Goal: Task Accomplishment & Management: Complete application form

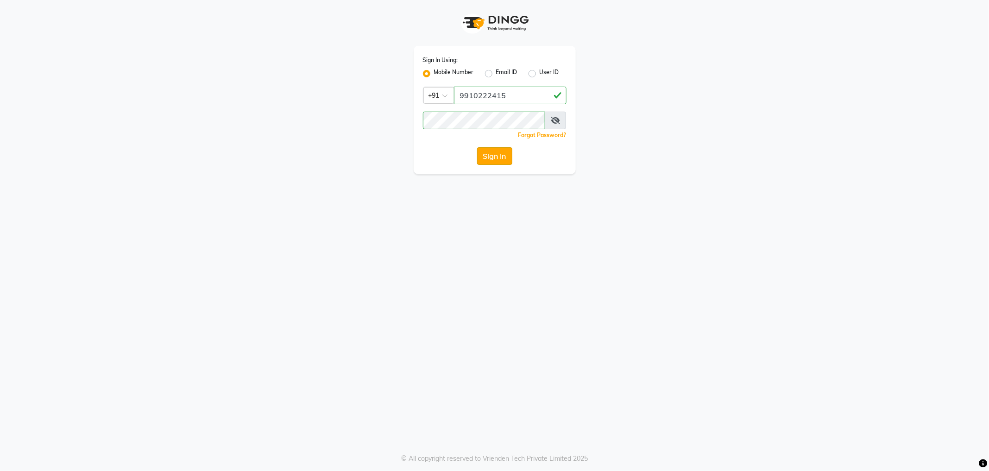
click at [506, 163] on button "Sign In" at bounding box center [494, 156] width 35 height 18
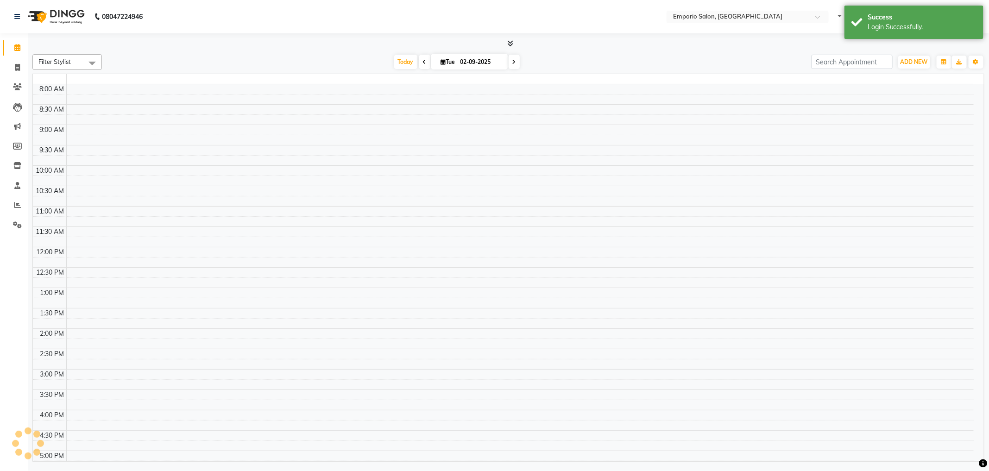
select select "en"
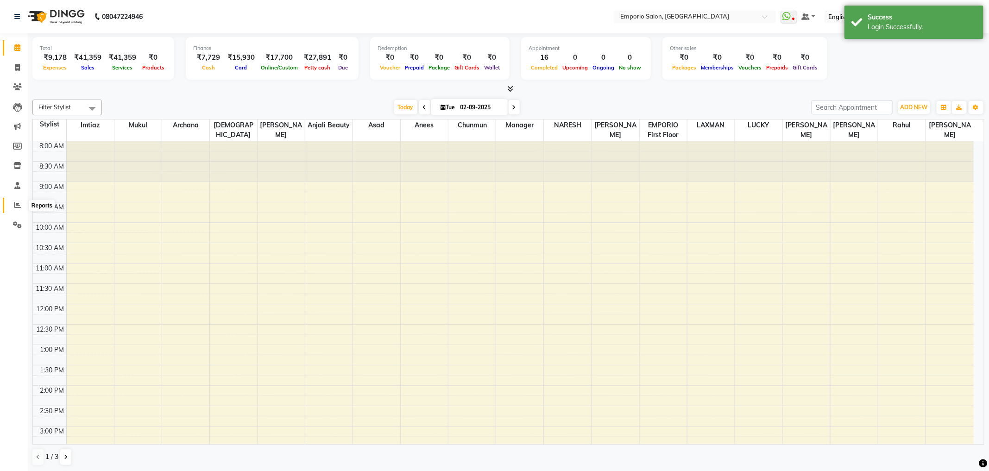
click at [19, 203] on icon at bounding box center [17, 204] width 7 height 7
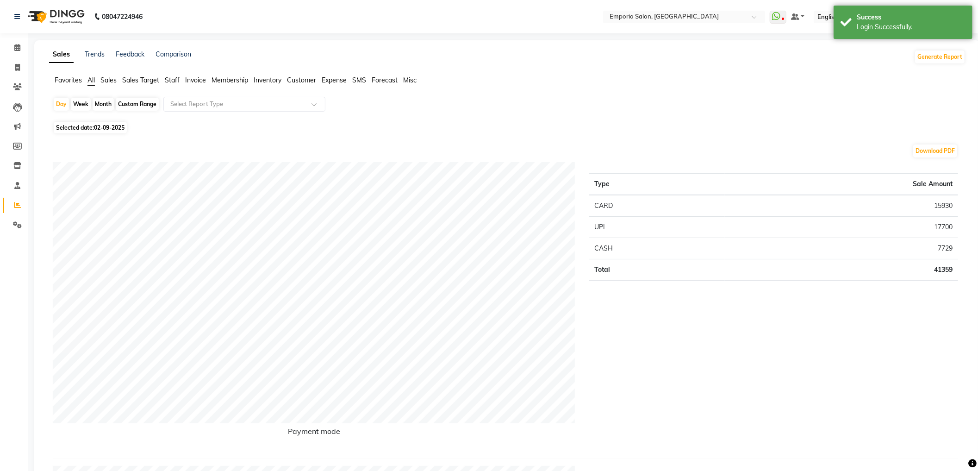
click at [171, 77] on span "Staff" at bounding box center [172, 80] width 15 height 8
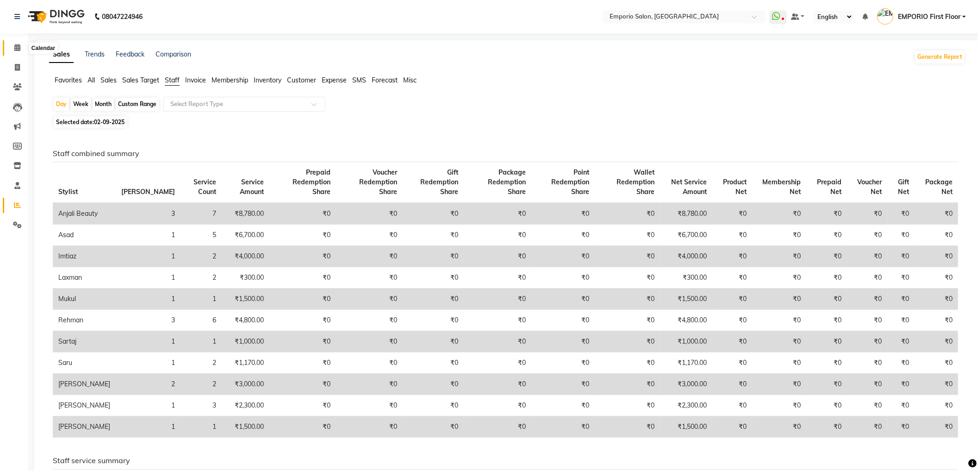
click at [11, 45] on span at bounding box center [17, 48] width 16 height 11
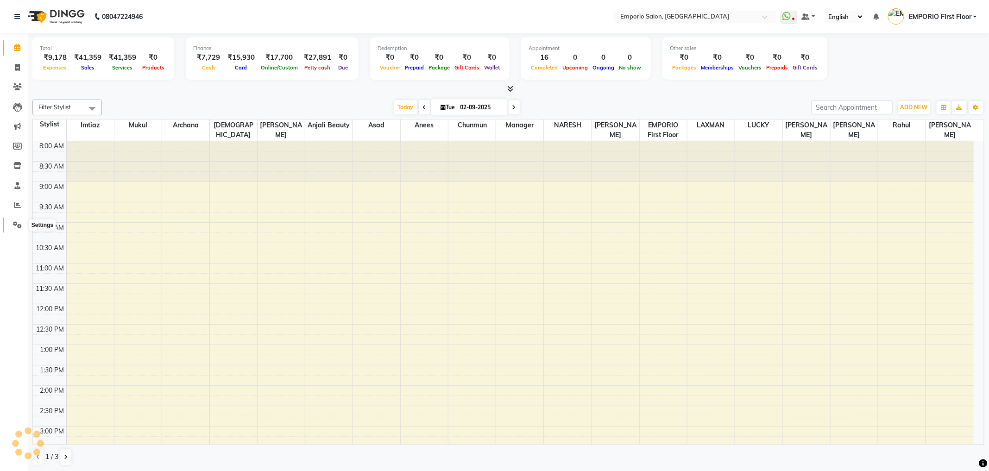
click at [19, 228] on icon at bounding box center [17, 224] width 9 height 7
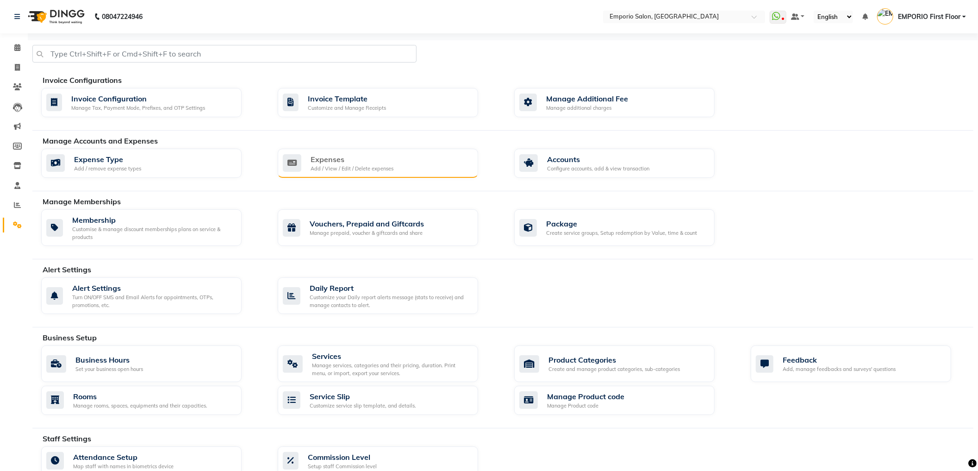
click at [439, 162] on div "Expenses Add / View / Edit / Delete expenses" at bounding box center [377, 163] width 188 height 19
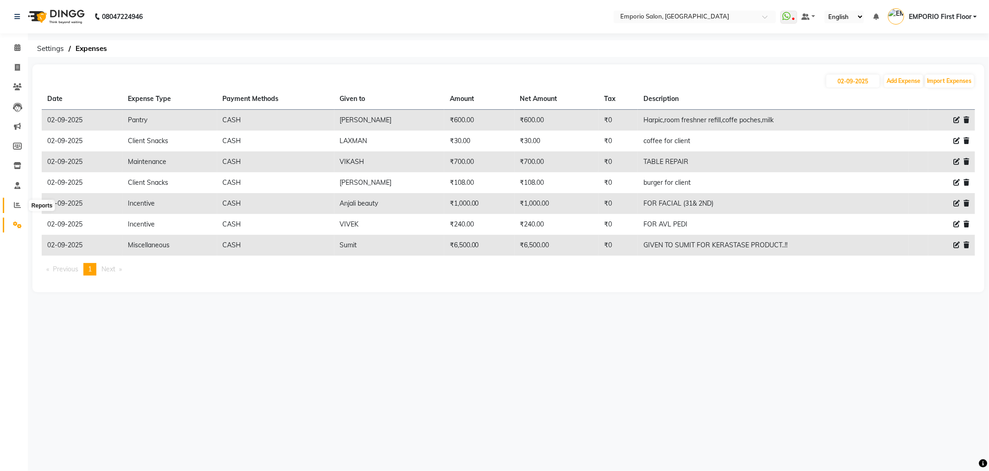
click at [17, 205] on icon at bounding box center [17, 204] width 7 height 7
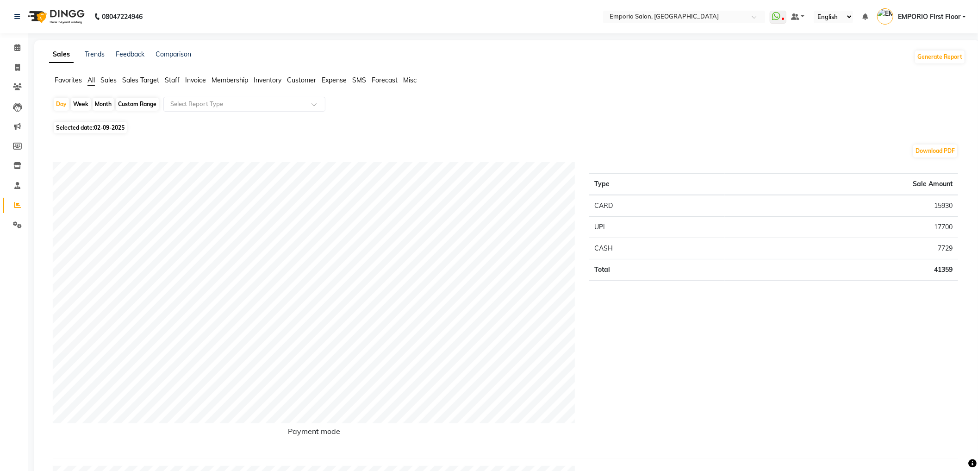
click at [173, 78] on span "Staff" at bounding box center [172, 80] width 15 height 8
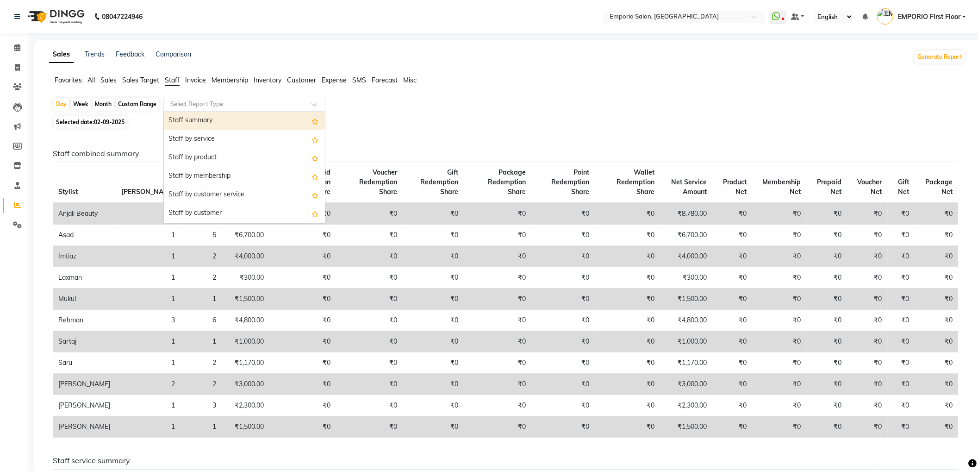
click at [219, 107] on input "text" at bounding box center [235, 104] width 133 height 9
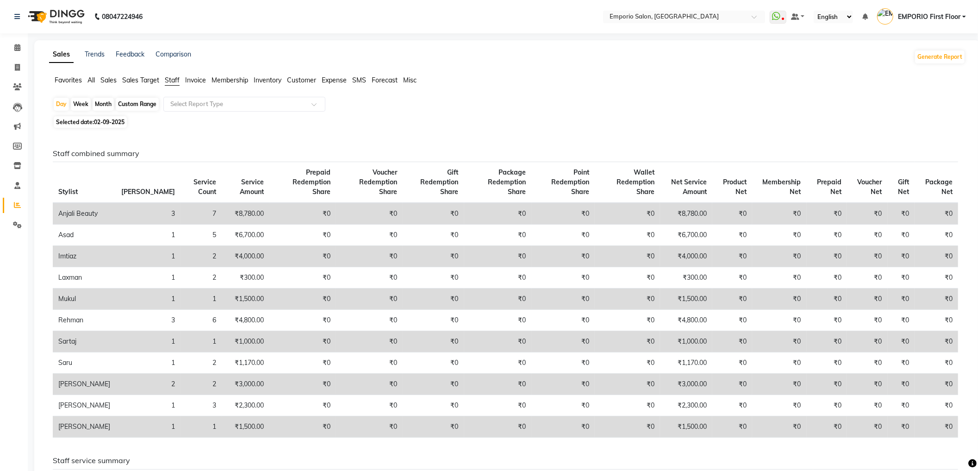
click at [479, 89] on div "Favorites All Sales Sales Target Staff Invoice Membership Inventory Customer Ex…" at bounding box center [507, 84] width 931 height 18
click at [112, 121] on span "02-09-2025" at bounding box center [109, 122] width 31 height 7
select select "9"
select select "2025"
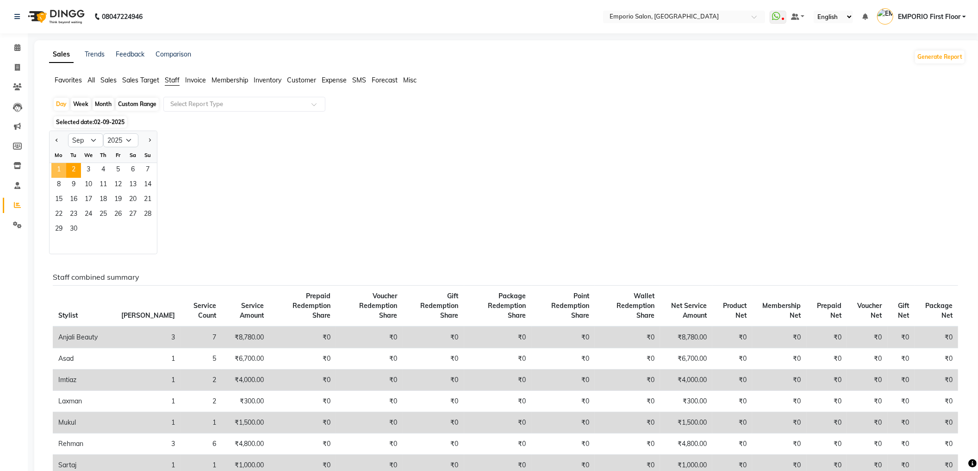
click at [59, 166] on span "1" at bounding box center [58, 170] width 15 height 15
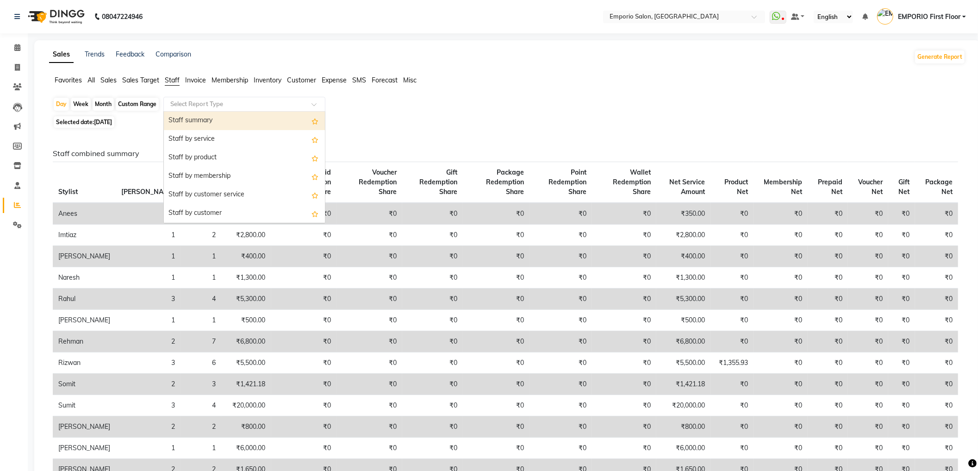
click at [246, 107] on input "text" at bounding box center [235, 104] width 133 height 9
click at [233, 198] on div "Staff by customer service" at bounding box center [244, 195] width 161 height 19
select select "filtered_report"
select select "csv"
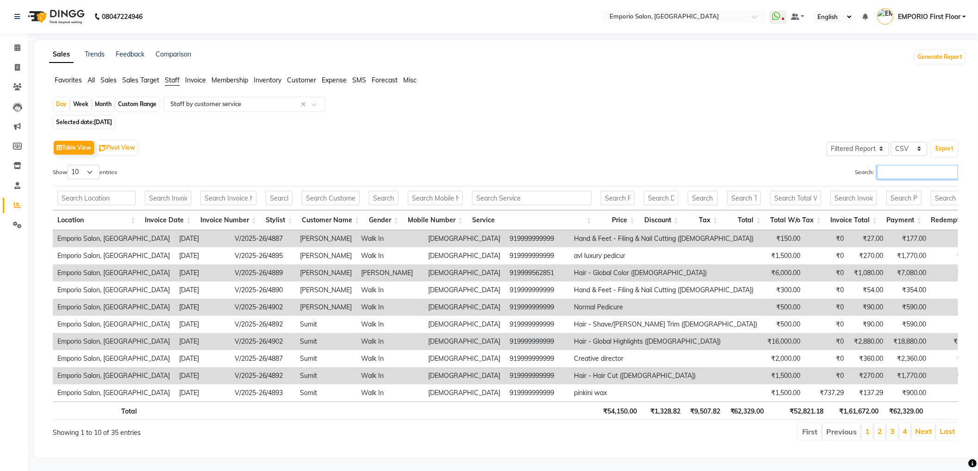
click at [918, 172] on input "Search:" at bounding box center [917, 172] width 81 height 14
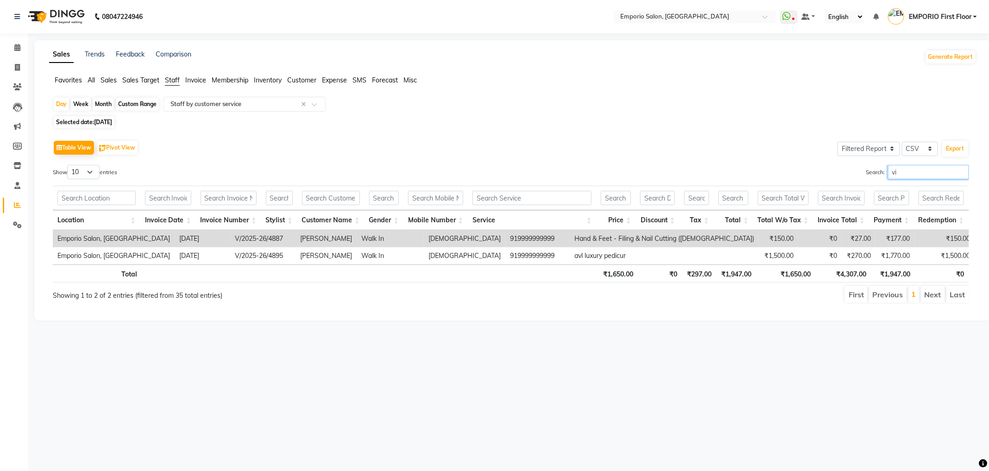
type input "v"
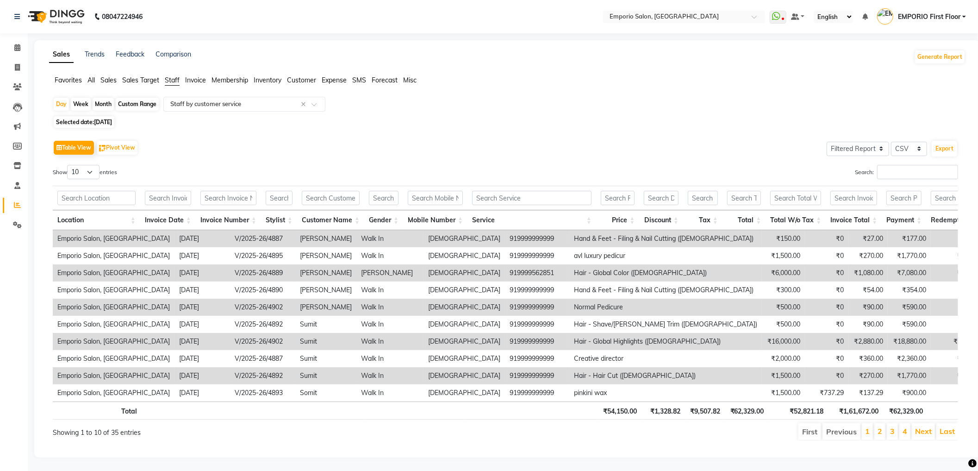
drag, startPoint x: 105, startPoint y: 128, endPoint x: 99, endPoint y: 124, distance: 6.9
click at [102, 126] on span "Selected date: [DATE]" at bounding box center [84, 122] width 61 height 12
select select "9"
select select "2025"
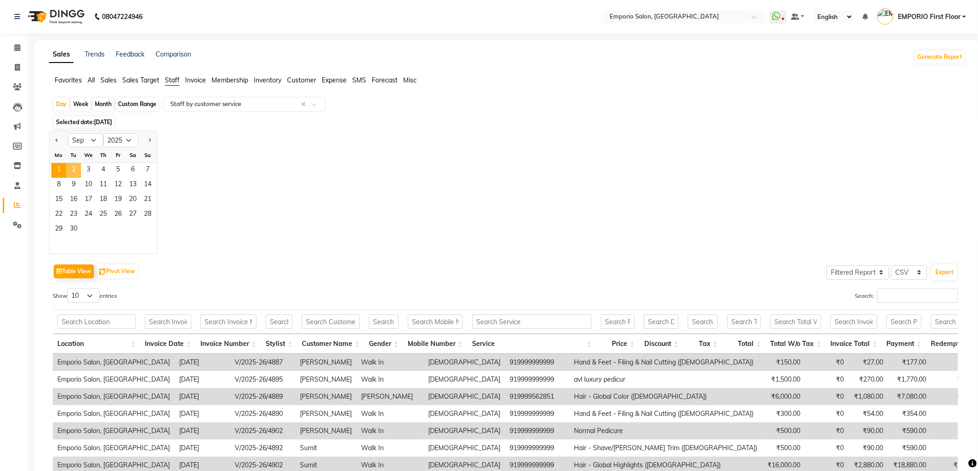
click at [78, 169] on span "2" at bounding box center [73, 170] width 15 height 15
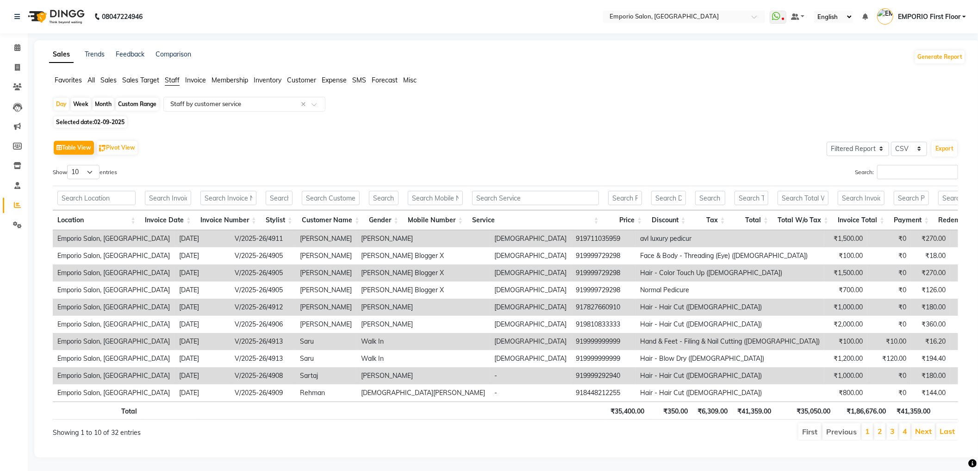
click at [919, 164] on div "Table View Pivot View Select Full Report Filtered Report Select CSV PDF Export …" at bounding box center [506, 289] width 906 height 303
click at [919, 176] on input "Search:" at bounding box center [917, 172] width 81 height 14
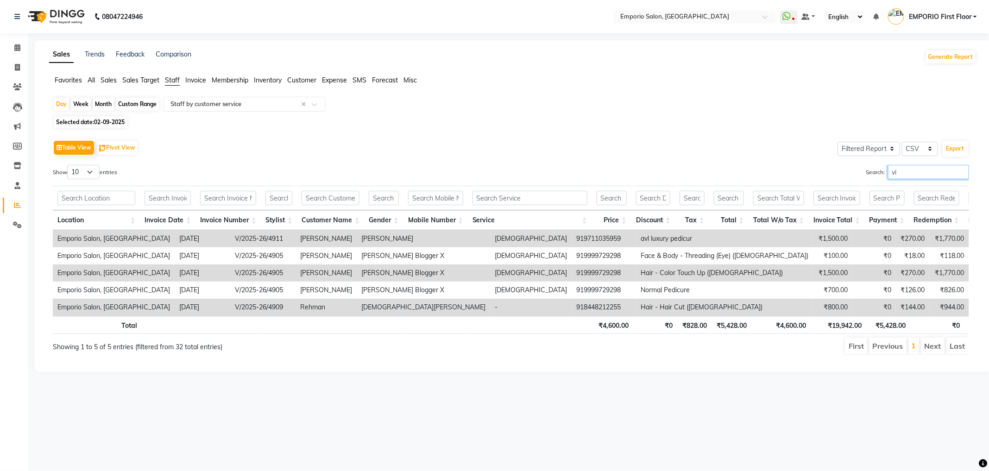
type input "v"
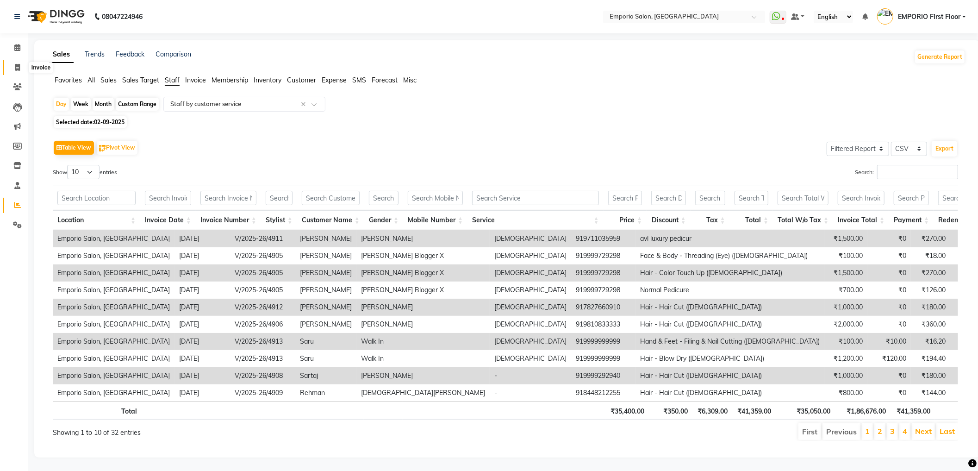
click at [17, 63] on span at bounding box center [17, 68] width 16 height 11
select select "service"
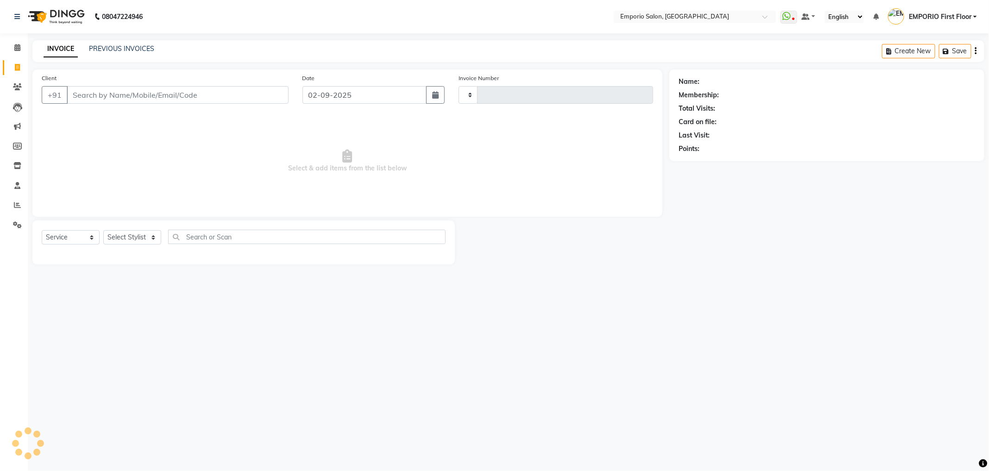
type input "4914"
select select "6332"
click at [23, 222] on span at bounding box center [17, 225] width 16 height 11
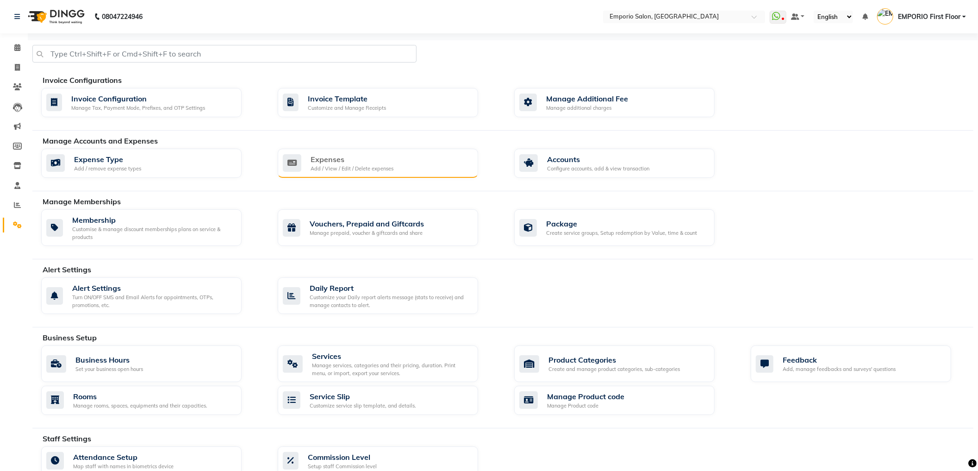
click at [379, 171] on div "Add / View / Edit / Delete expenses" at bounding box center [352, 169] width 83 height 8
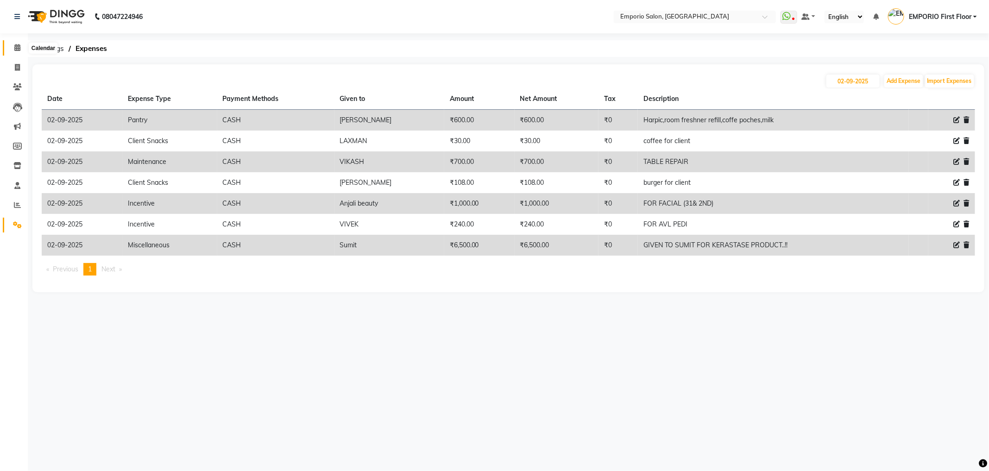
click at [13, 50] on span at bounding box center [17, 48] width 16 height 11
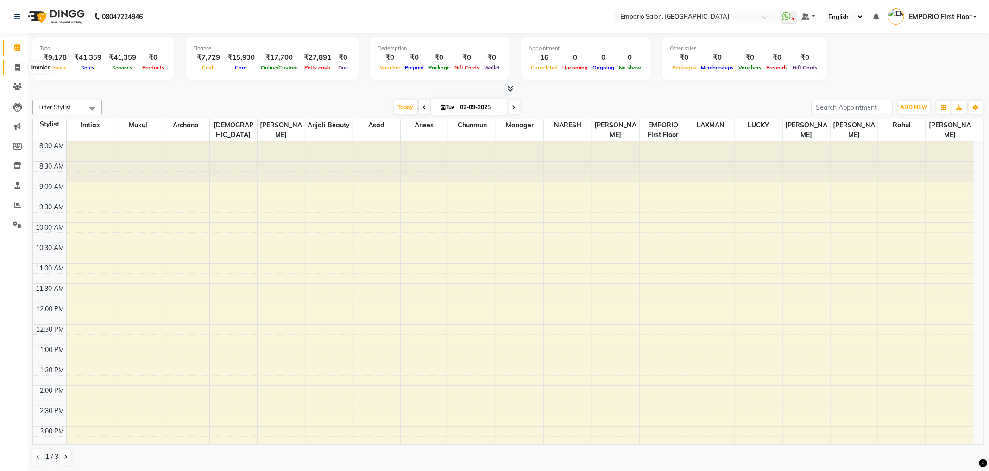
click at [13, 66] on span at bounding box center [17, 68] width 16 height 11
select select "6332"
select select "service"
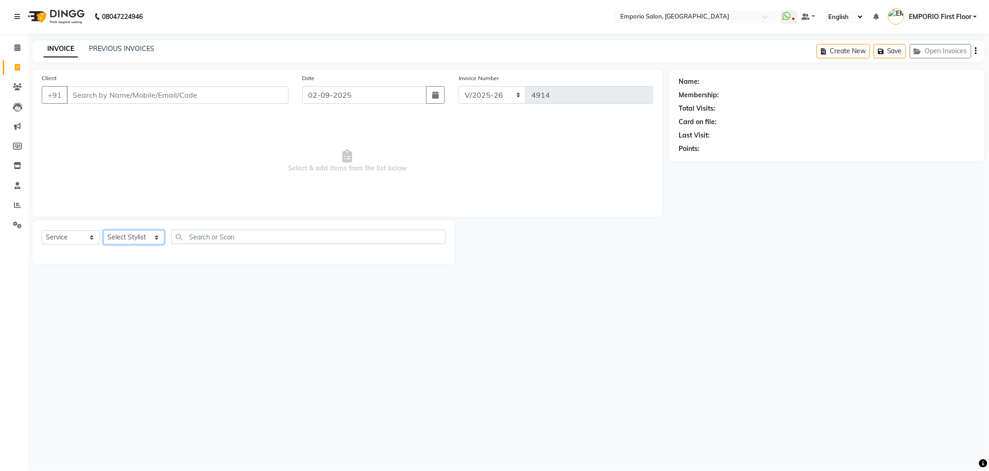
click at [150, 232] on select "Select Stylist [PERSON_NAME] beauty [PERSON_NAME] [PERSON_NAME] EMPORIO First F…" at bounding box center [133, 237] width 61 height 14
select select "47514"
click at [103, 231] on select "Select Stylist [PERSON_NAME] beauty [PERSON_NAME] [PERSON_NAME] EMPORIO First F…" at bounding box center [133, 237] width 61 height 14
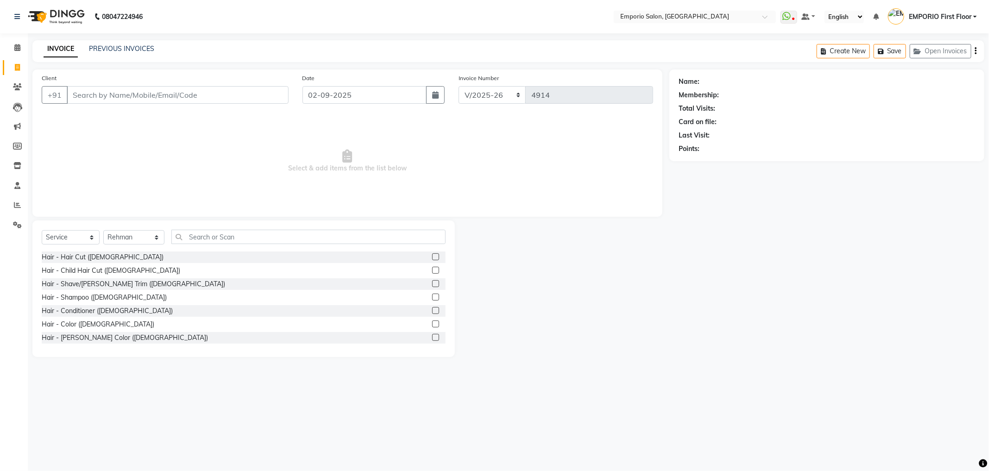
drag, startPoint x: 94, startPoint y: 255, endPoint x: 91, endPoint y: 244, distance: 11.0
click at [92, 252] on div "Hair - Hair Cut ([DEMOGRAPHIC_DATA])" at bounding box center [103, 257] width 122 height 10
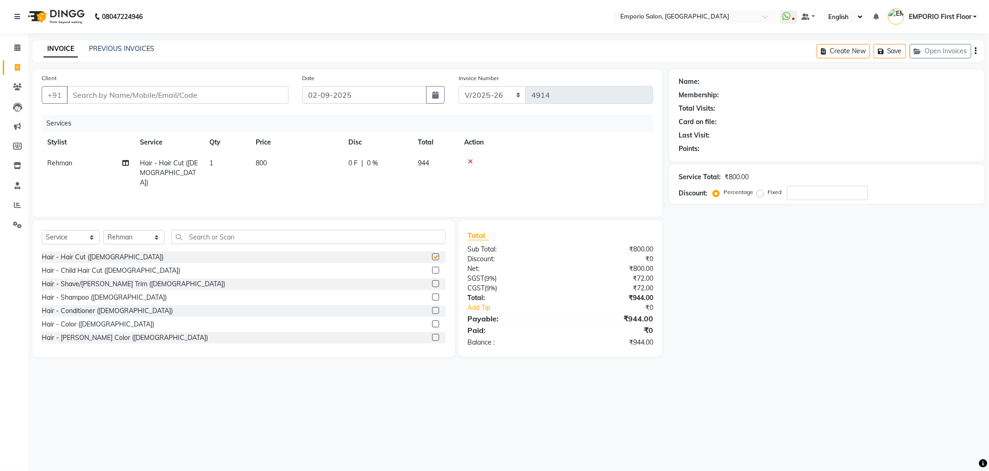
checkbox input "false"
click at [90, 281] on div "Hair - Shave/[PERSON_NAME] Trim ([DEMOGRAPHIC_DATA])" at bounding box center [133, 284] width 183 height 10
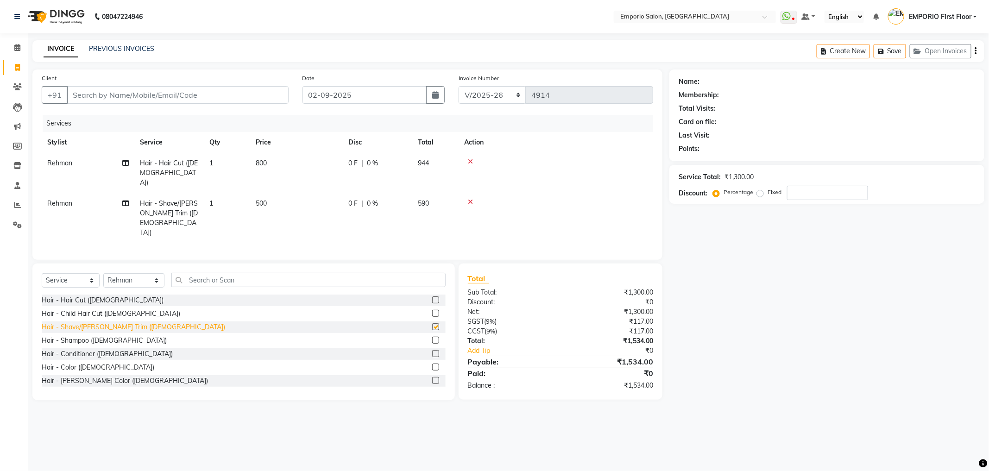
checkbox input "false"
click at [92, 363] on div "Hair - Color ([DEMOGRAPHIC_DATA])" at bounding box center [98, 368] width 113 height 10
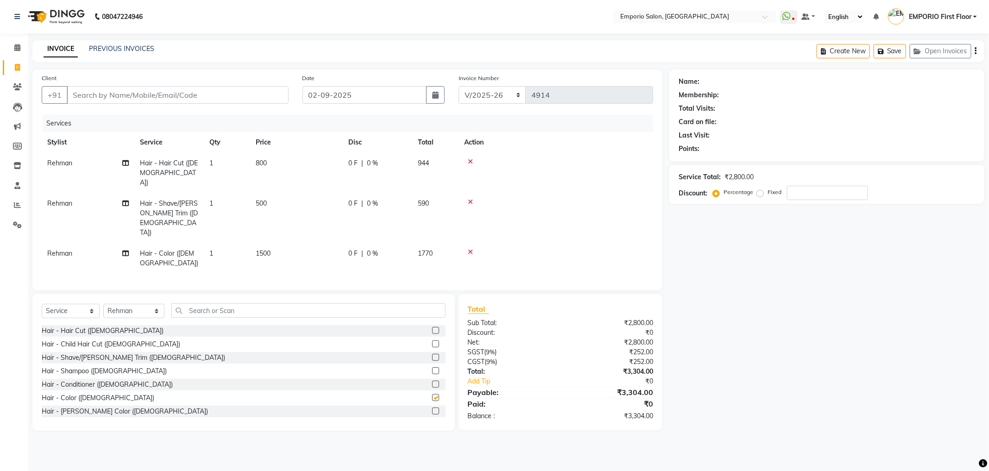
checkbox input "false"
drag, startPoint x: 341, startPoint y: 168, endPoint x: 341, endPoint y: 149, distance: 19.0
click at [341, 149] on table "Stylist Service Qty Price Disc Total Action Rehman Hair - Hair Cut ([DEMOGRAPHI…" at bounding box center [347, 203] width 611 height 142
click at [341, 154] on td "800" at bounding box center [296, 173] width 93 height 40
select select "47514"
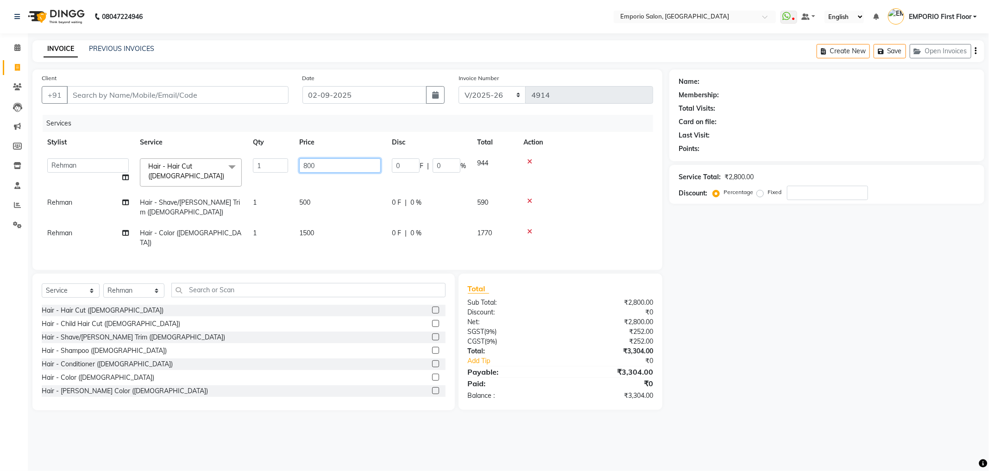
click at [343, 163] on input "800" at bounding box center [339, 165] width 81 height 14
type input "8"
type input "1000"
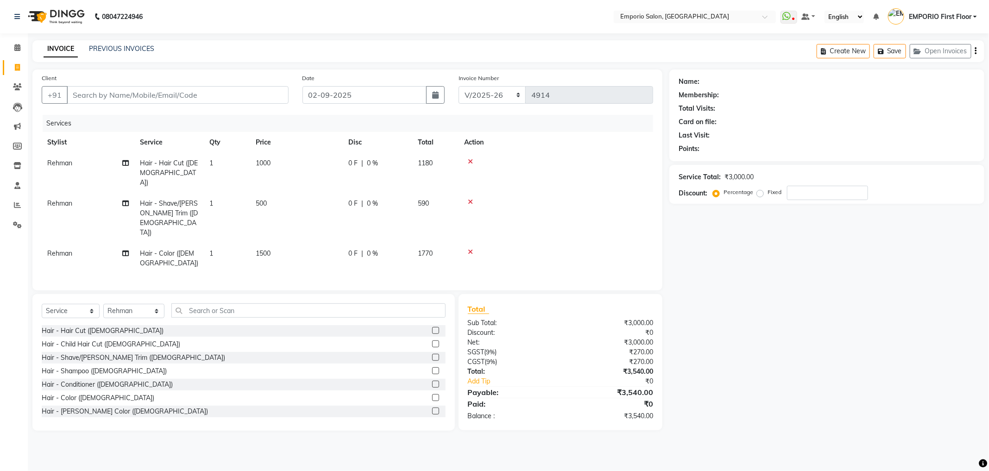
click at [697, 281] on div "Name: Membership: Total Visits: Card on file: Last Visit: Points: Service Total…" at bounding box center [830, 249] width 322 height 361
click at [132, 304] on select "Select Stylist [PERSON_NAME] beauty [PERSON_NAME] [PERSON_NAME] EMPORIO First F…" at bounding box center [133, 311] width 61 height 14
select select "47509"
click at [103, 304] on select "Select Stylist [PERSON_NAME] beauty [PERSON_NAME] [PERSON_NAME] EMPORIO First F…" at bounding box center [133, 311] width 61 height 14
click at [272, 303] on input "text" at bounding box center [308, 310] width 274 height 14
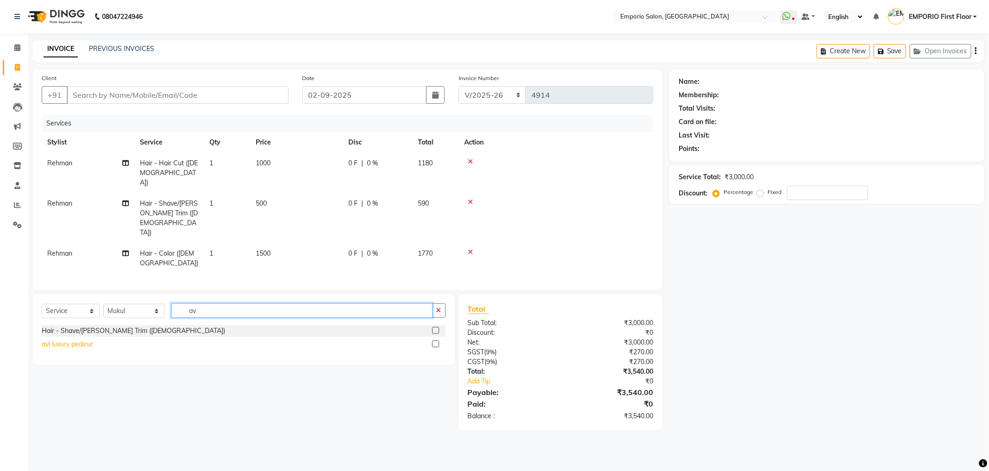
type input "av"
click at [83, 339] on div "avl luxury pedicur" at bounding box center [67, 344] width 51 height 10
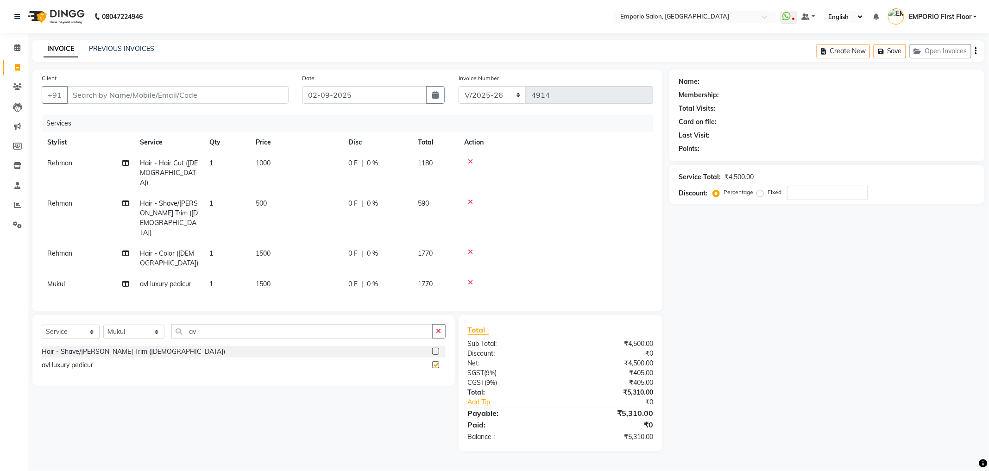
checkbox input "false"
click at [436, 328] on icon "button" at bounding box center [438, 331] width 5 height 6
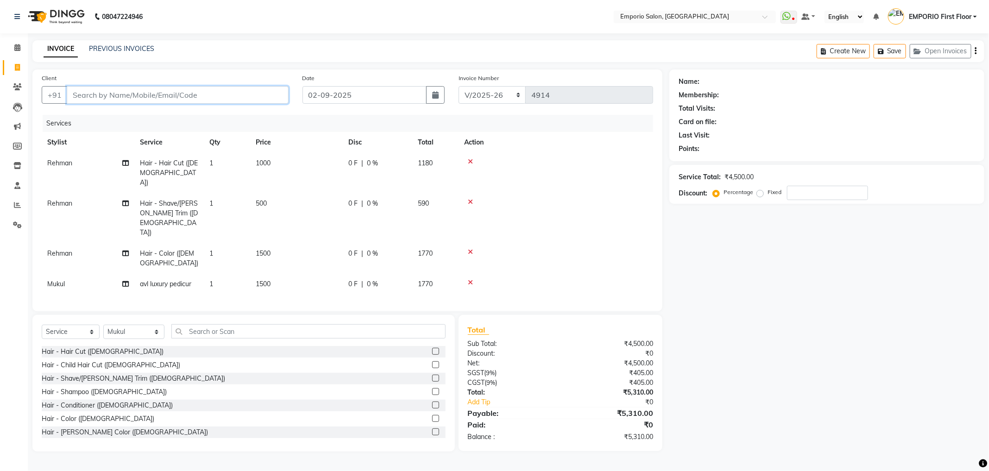
drag, startPoint x: 226, startPoint y: 98, endPoint x: 224, endPoint y: 91, distance: 7.1
click at [225, 98] on input "Client" at bounding box center [178, 95] width 222 height 18
type input "v"
type input "0"
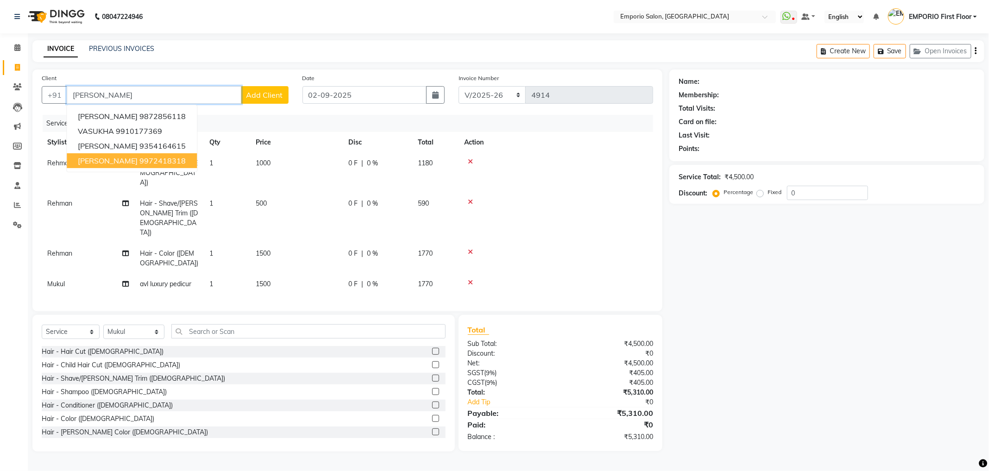
click at [130, 166] on button "[PERSON_NAME] dev 9972418318" at bounding box center [132, 160] width 130 height 15
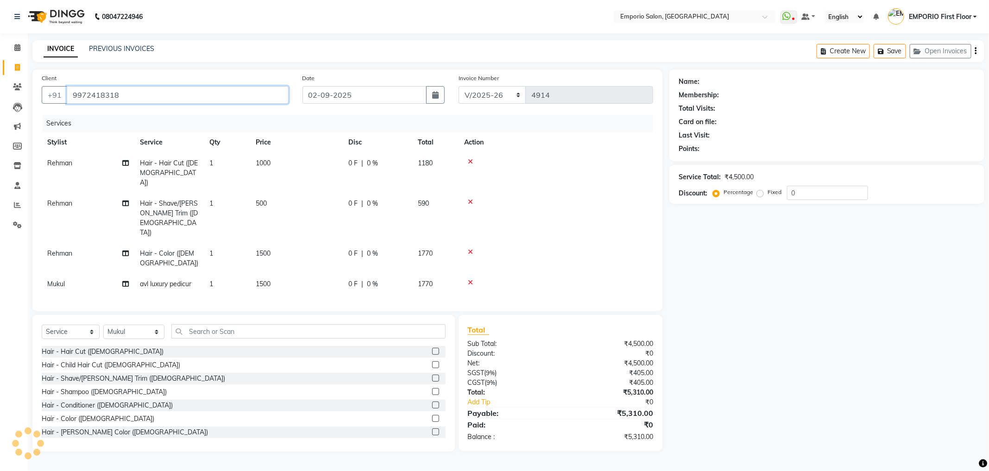
type input "9972418318"
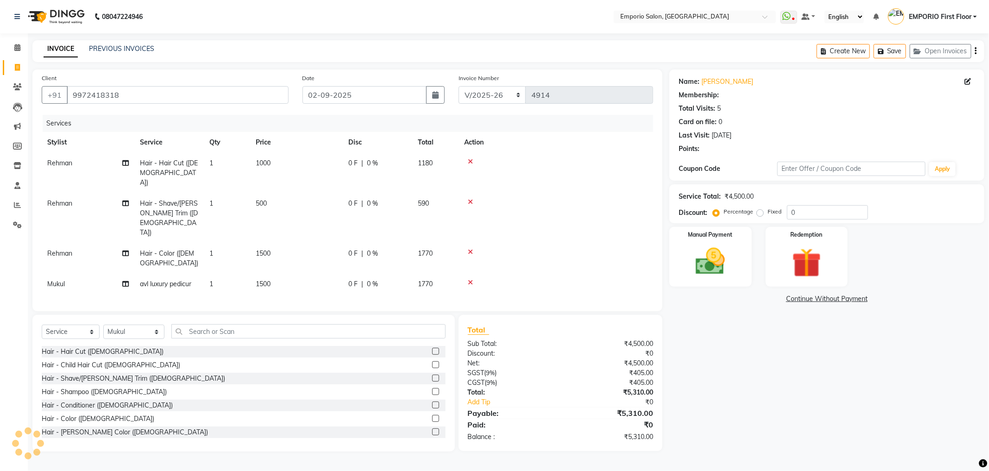
select select "1: Object"
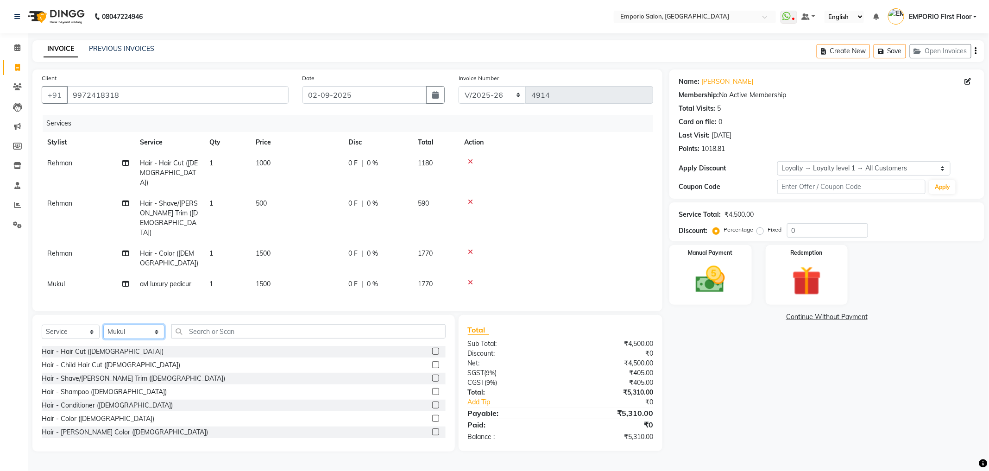
click at [136, 325] on select "Select Stylist [PERSON_NAME] beauty [PERSON_NAME] [PERSON_NAME] EMPORIO First F…" at bounding box center [133, 332] width 61 height 14
click at [152, 325] on select "Select Stylist [PERSON_NAME] beauty [PERSON_NAME] [PERSON_NAME] EMPORIO First F…" at bounding box center [133, 332] width 61 height 14
select select
click at [103, 325] on select "Select Stylist [PERSON_NAME] beauty [PERSON_NAME] [PERSON_NAME] EMPORIO First F…" at bounding box center [133, 332] width 61 height 14
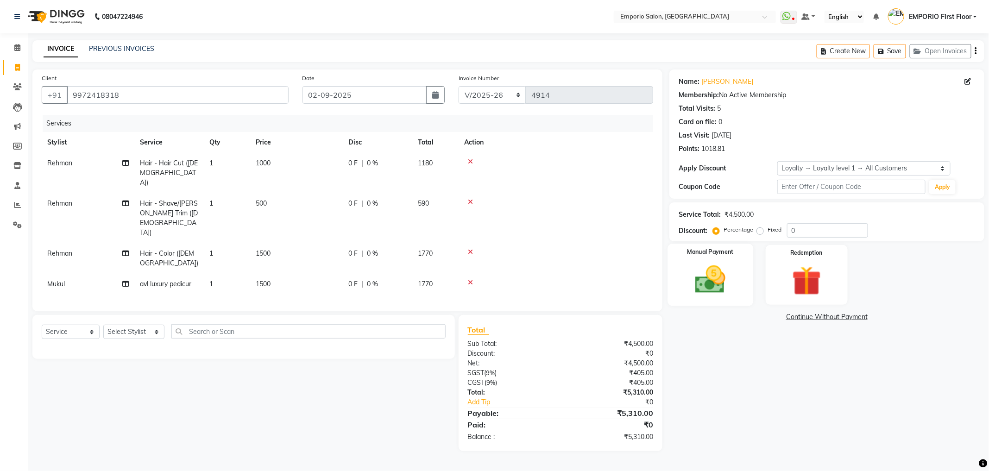
click at [735, 286] on div "Manual Payment" at bounding box center [710, 275] width 86 height 62
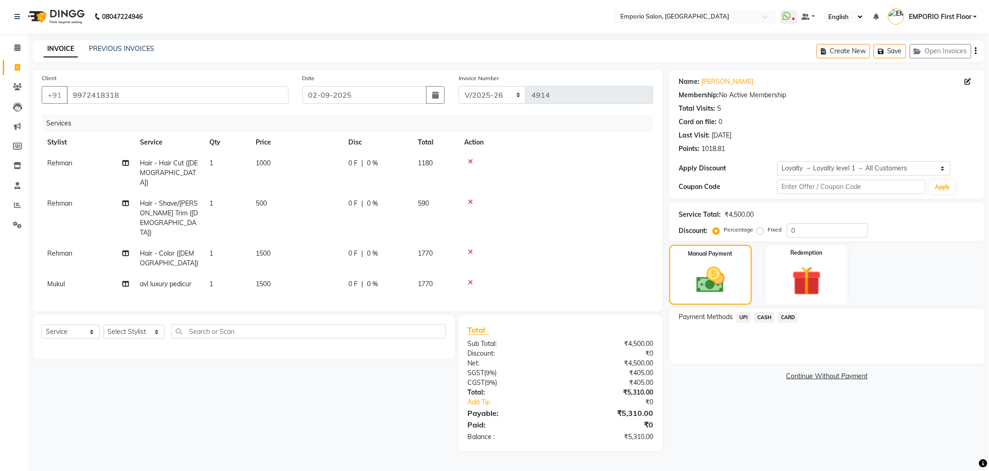
click at [746, 314] on span "UPI" at bounding box center [743, 317] width 14 height 11
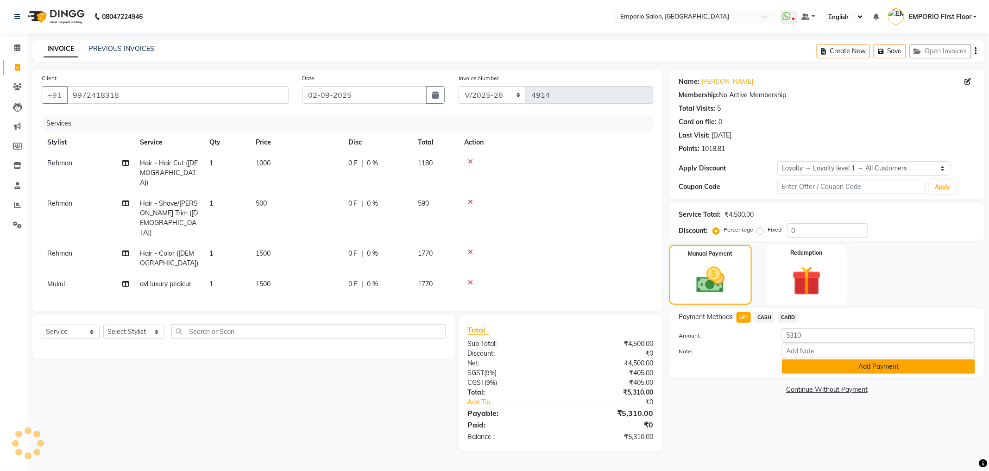
click at [866, 371] on button "Add Payment" at bounding box center [878, 366] width 193 height 14
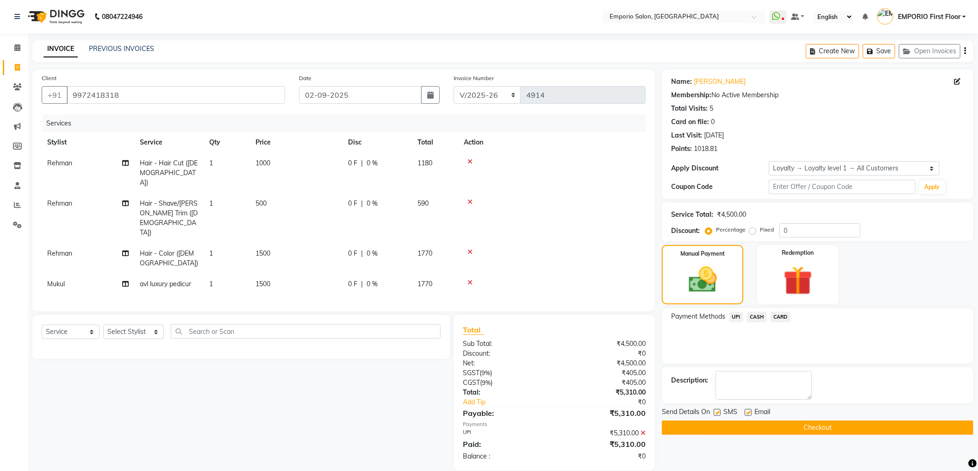
click at [877, 429] on button "Checkout" at bounding box center [818, 427] width 312 height 14
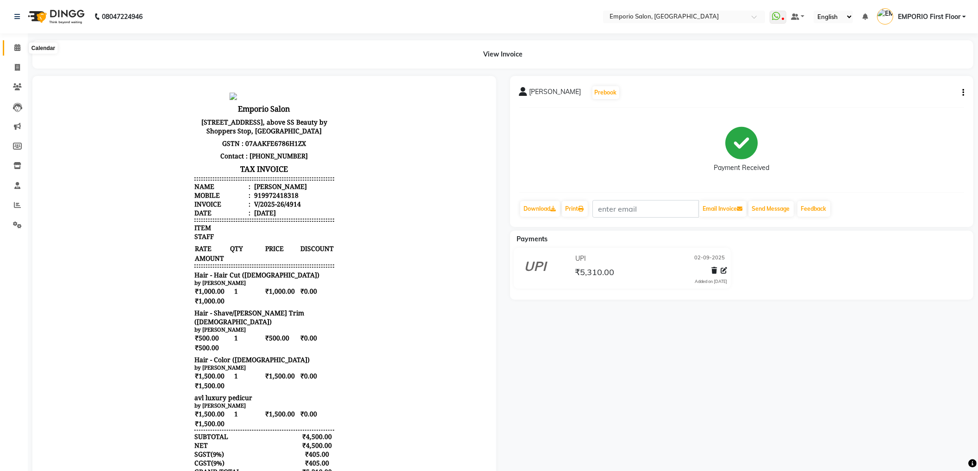
click at [15, 47] on icon at bounding box center [17, 47] width 6 height 7
